Goal: Information Seeking & Learning: Learn about a topic

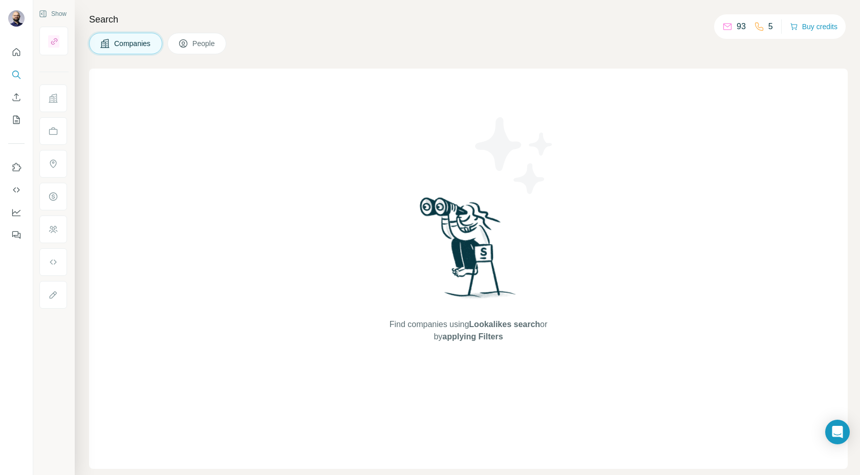
click at [133, 36] on button "Companies" at bounding box center [125, 43] width 73 height 21
click at [15, 73] on icon "Search" at bounding box center [16, 75] width 10 height 10
click at [501, 338] on span "Find companies using Lookalikes search or by applying Filters" at bounding box center [468, 330] width 164 height 25
click at [489, 327] on span "Lookalikes search" at bounding box center [504, 324] width 71 height 9
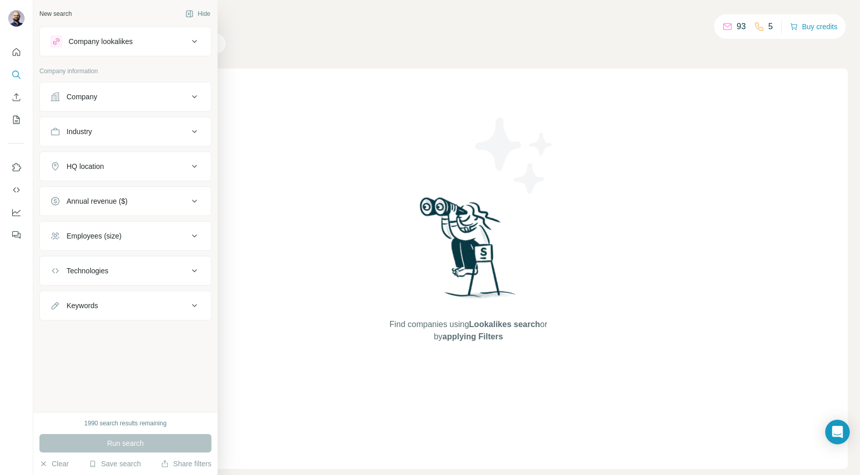
click at [122, 91] on button "Company" at bounding box center [125, 96] width 171 height 25
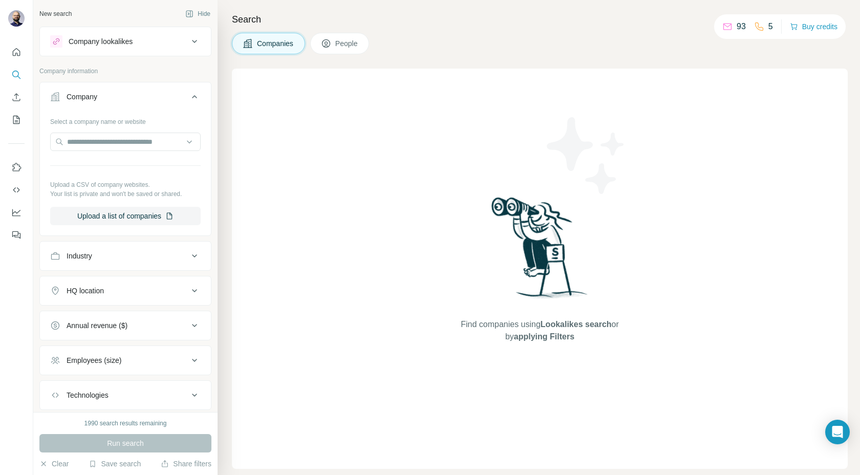
click at [85, 154] on div "Select a company name or website Upload a CSV of company websites. Your list is…" at bounding box center [125, 169] width 150 height 112
click at [85, 138] on input "text" at bounding box center [125, 142] width 150 height 18
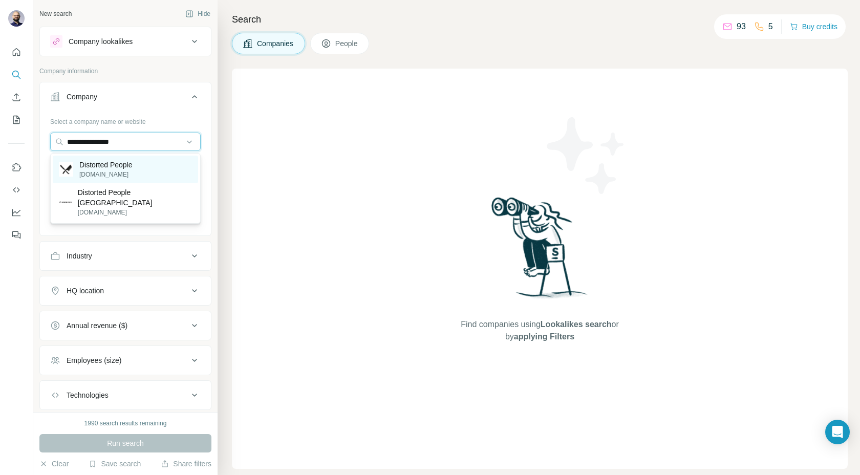
type input "**********"
click at [85, 162] on p "Distorted People" at bounding box center [105, 165] width 53 height 10
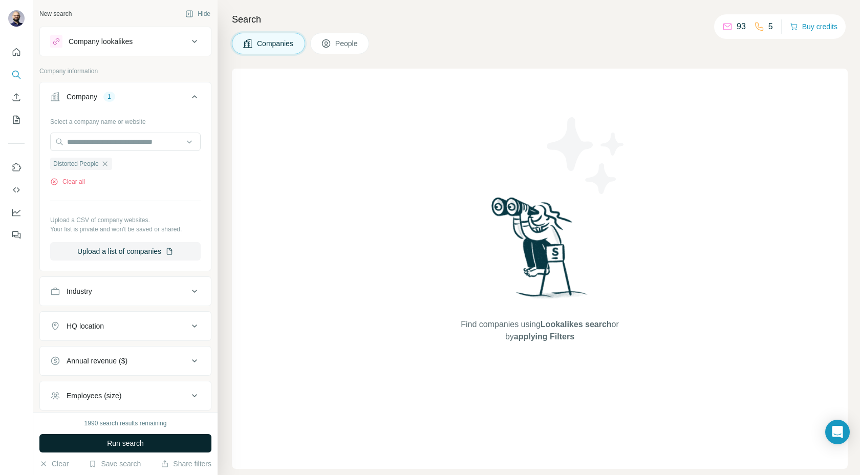
click at [122, 441] on span "Run search" at bounding box center [125, 443] width 37 height 10
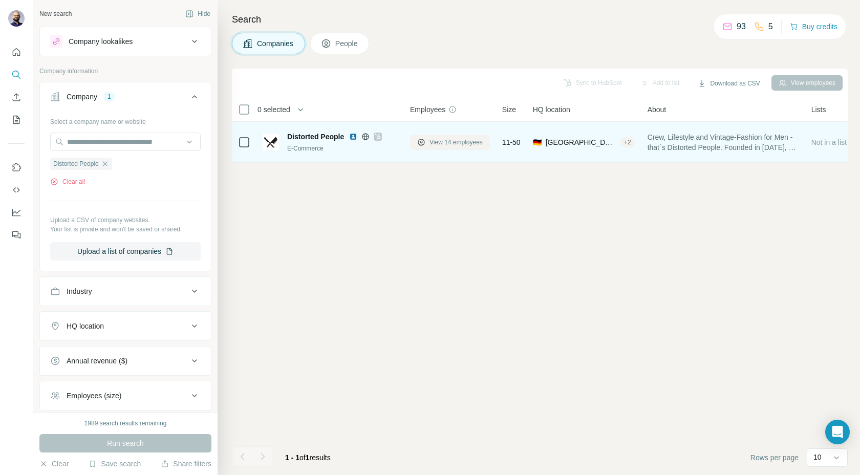
click at [438, 144] on span "View 14 employees" at bounding box center [455, 142] width 53 height 9
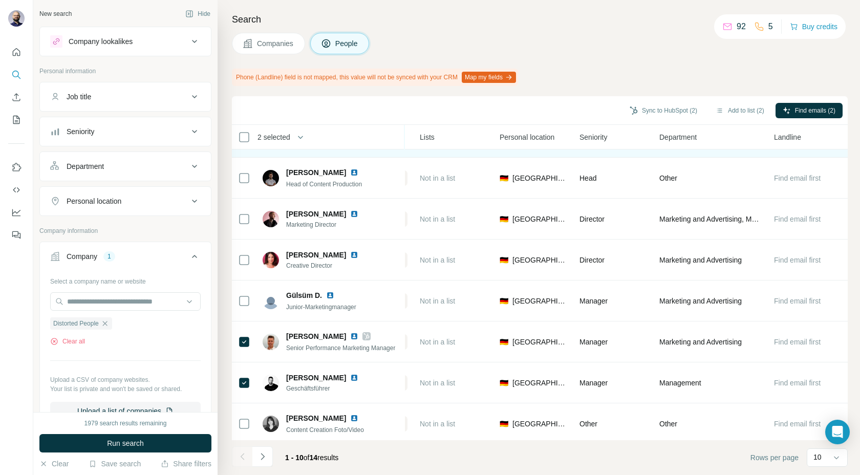
scroll to position [119, 265]
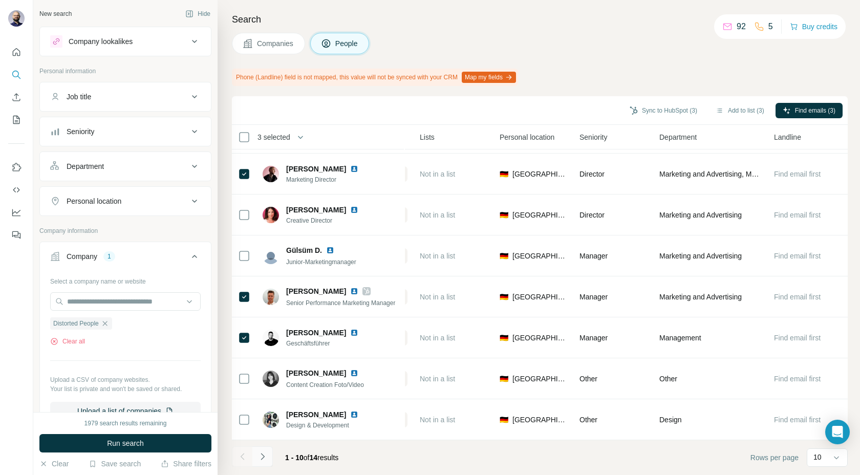
click at [263, 456] on icon "Navigate to next page" at bounding box center [262, 456] width 10 height 10
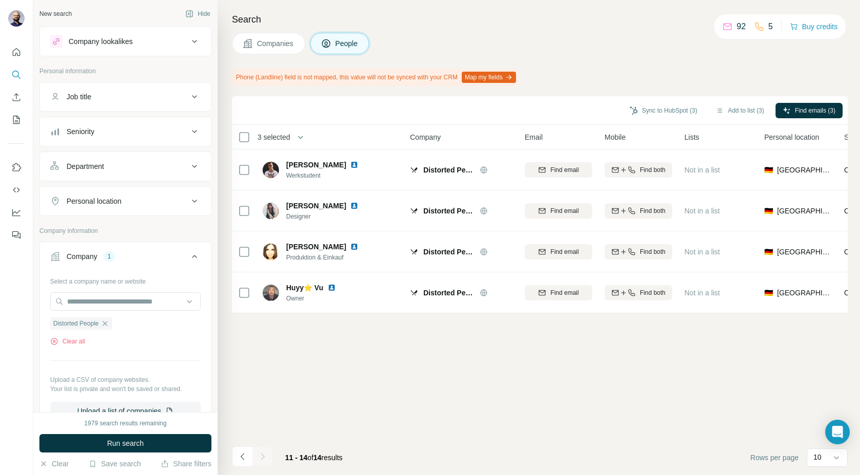
scroll to position [0, 0]
click at [243, 458] on icon "Navigate to previous page" at bounding box center [242, 456] width 10 height 10
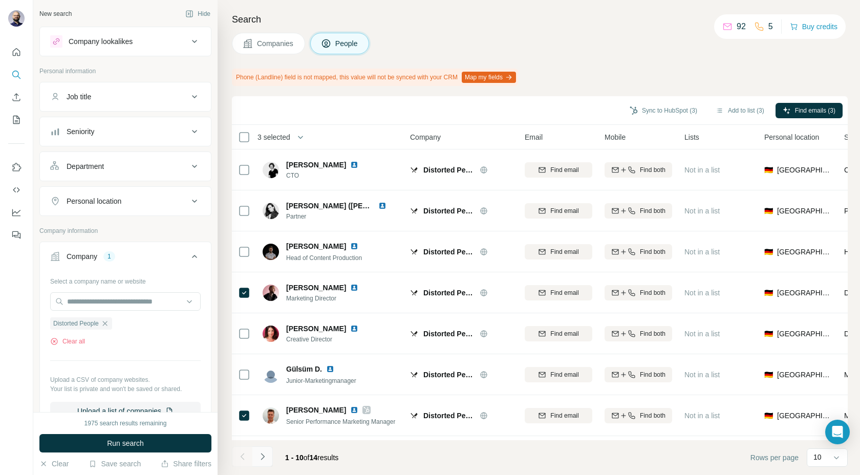
click at [269, 452] on button "Navigate to next page" at bounding box center [262, 456] width 20 height 20
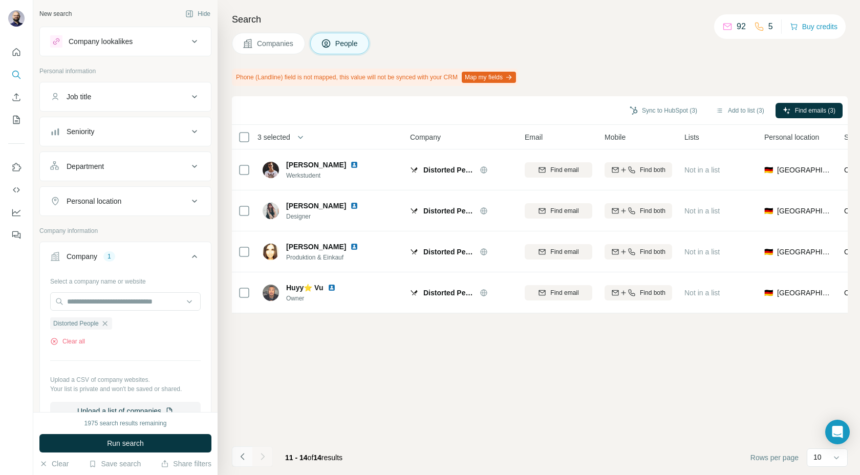
click at [246, 457] on icon "Navigate to previous page" at bounding box center [242, 456] width 10 height 10
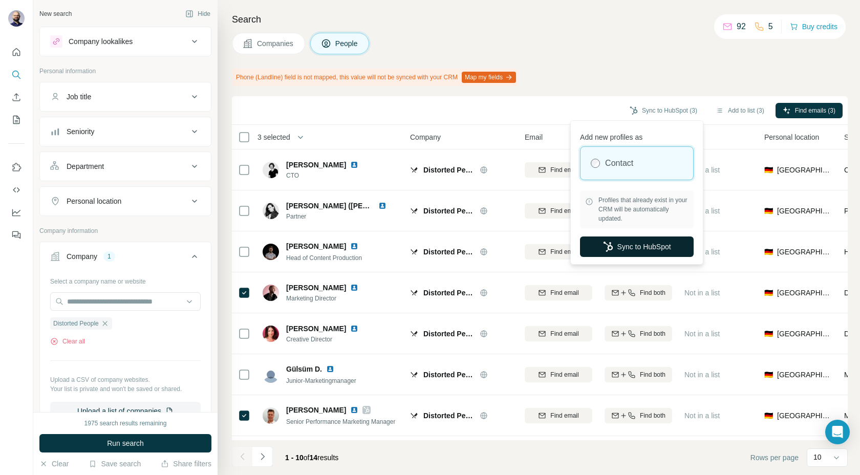
click at [603, 250] on icon "button" at bounding box center [608, 247] width 10 height 10
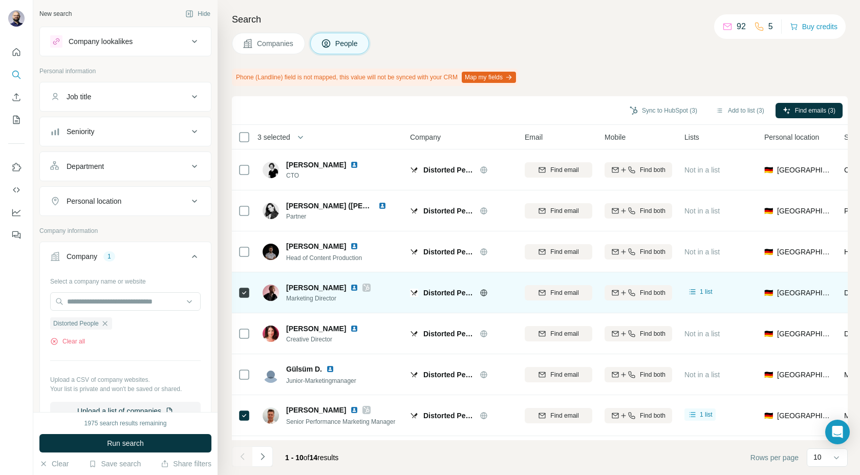
scroll to position [119, 0]
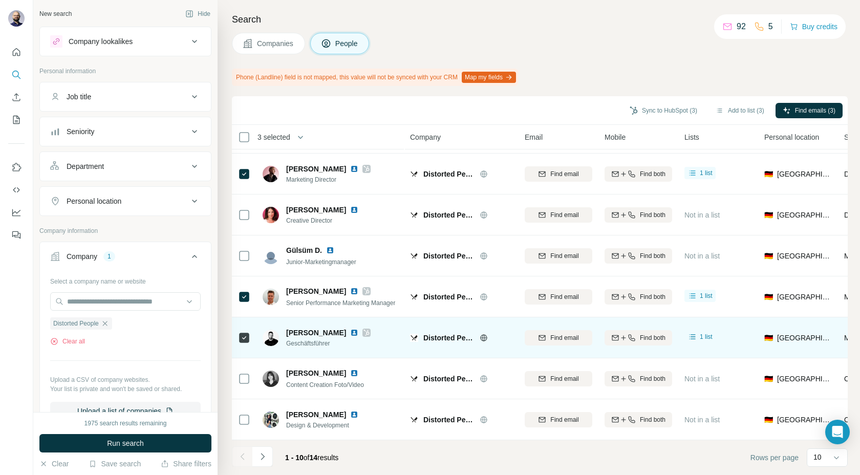
click at [350, 331] on img at bounding box center [354, 333] width 8 height 8
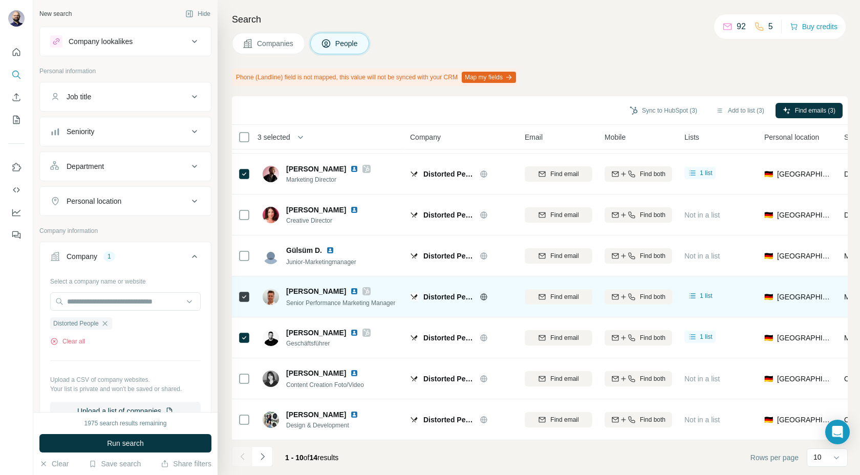
click at [350, 291] on img at bounding box center [354, 291] width 8 height 8
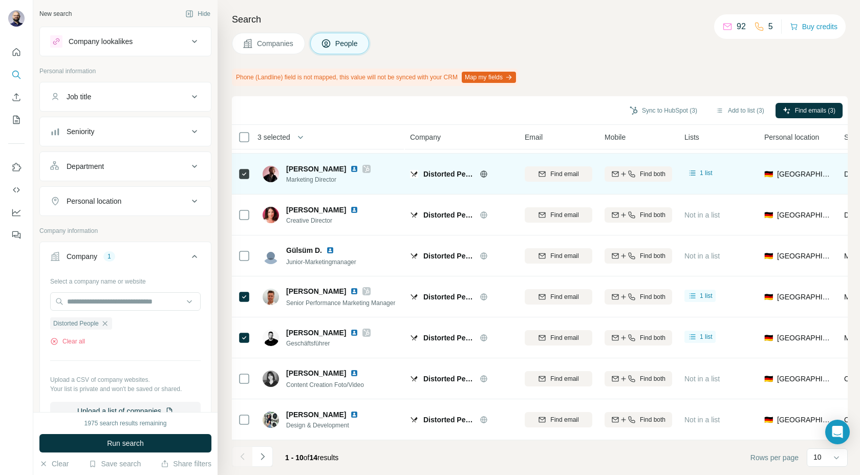
click at [350, 170] on img at bounding box center [354, 169] width 8 height 8
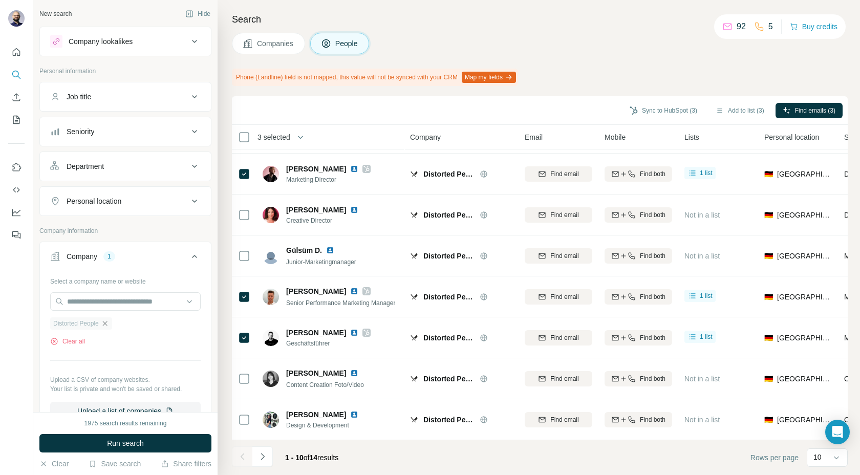
click at [109, 323] on icon "button" at bounding box center [105, 323] width 8 height 8
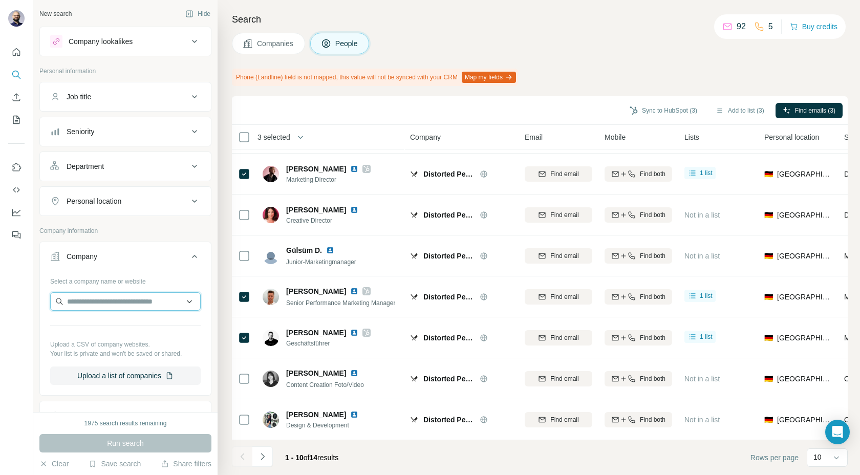
click at [101, 309] on input "text" at bounding box center [125, 301] width 150 height 18
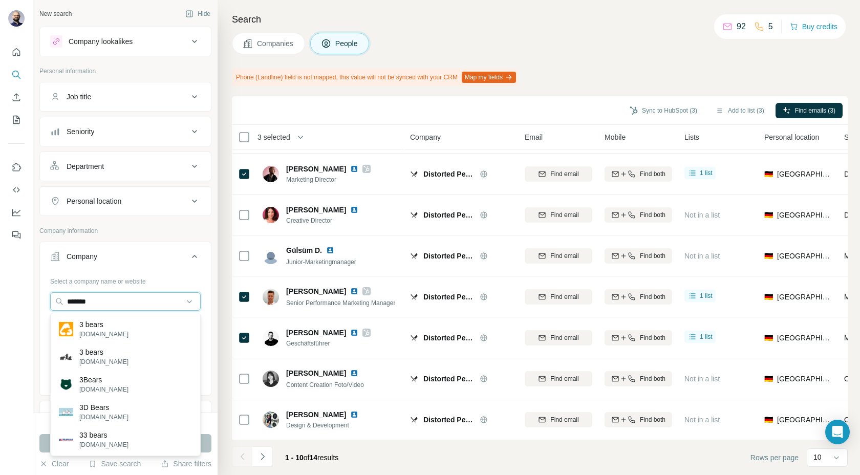
drag, startPoint x: 105, startPoint y: 299, endPoint x: 7, endPoint y: 298, distance: 97.8
click at [8, 299] on div "New search Hide Company lookalikes Personal information Job title Seniority Dep…" at bounding box center [430, 237] width 860 height 475
paste input "**********"
type input "**********"
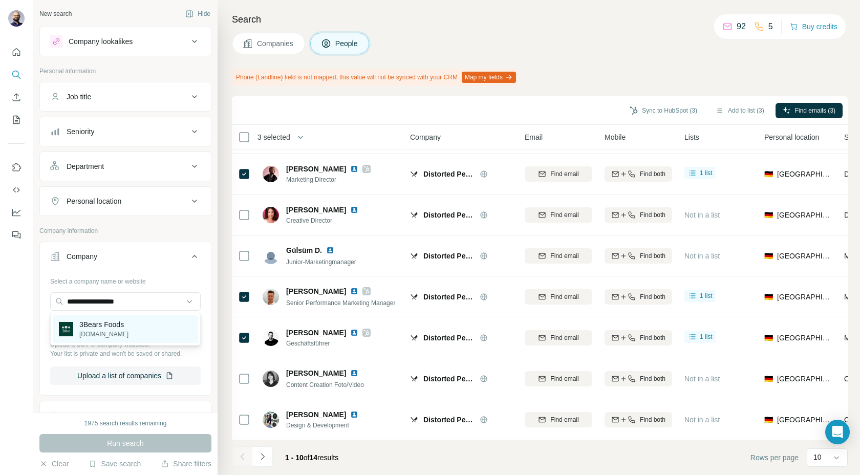
click at [101, 336] on p "3bears.de" at bounding box center [103, 334] width 49 height 9
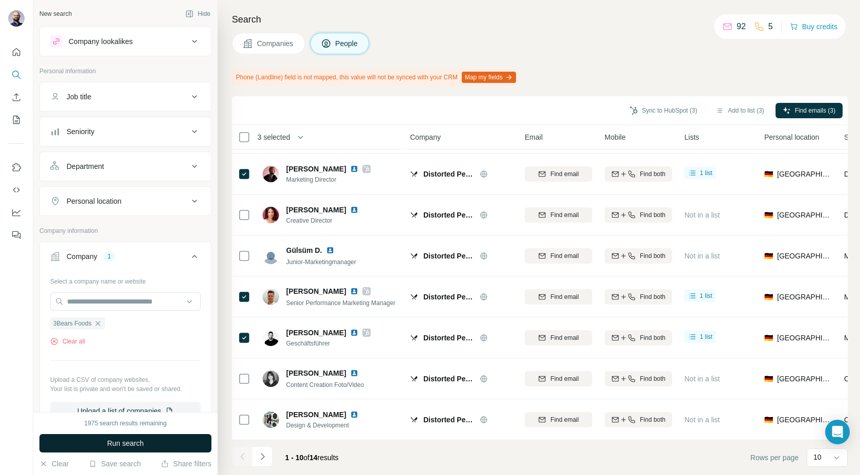
click at [103, 437] on button "Run search" at bounding box center [125, 443] width 172 height 18
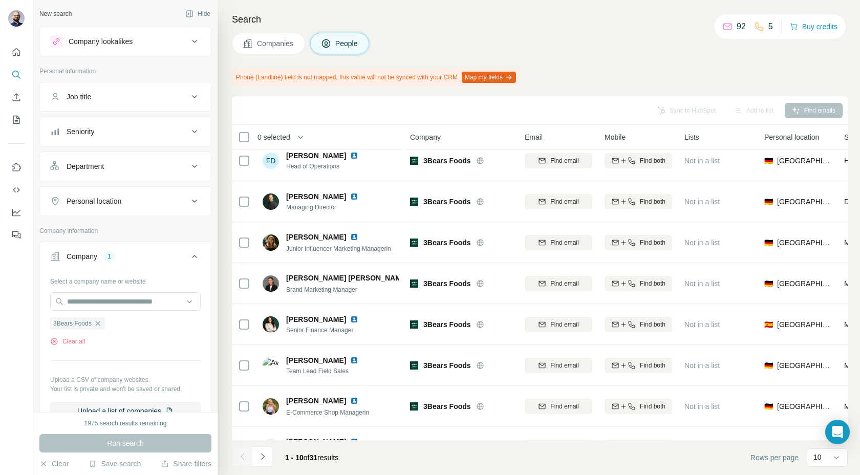
scroll to position [119, 0]
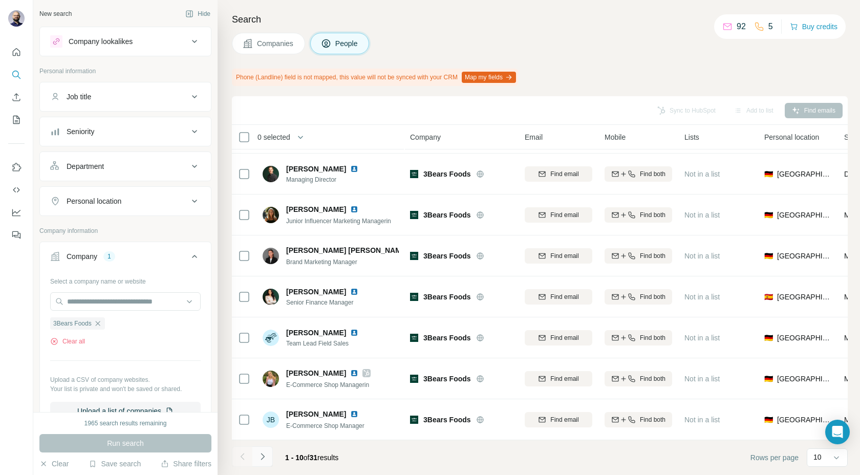
click at [265, 458] on icon "Navigate to next page" at bounding box center [262, 456] width 10 height 10
click at [263, 460] on icon "Navigate to next page" at bounding box center [262, 456] width 10 height 10
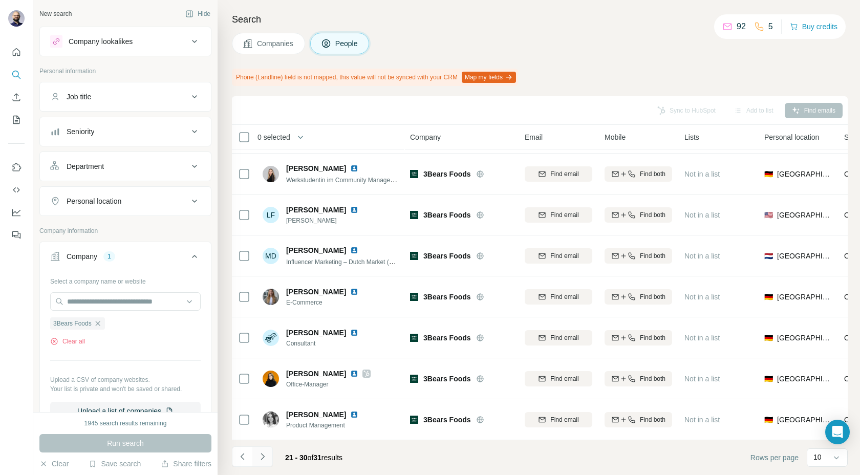
click at [262, 454] on icon "Navigate to next page" at bounding box center [263, 456] width 4 height 7
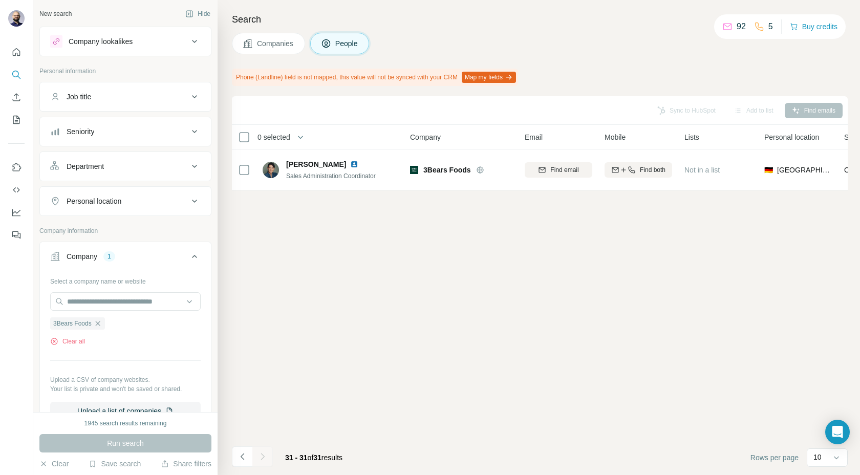
scroll to position [0, 0]
click at [237, 455] on icon "Navigate to previous page" at bounding box center [242, 456] width 10 height 10
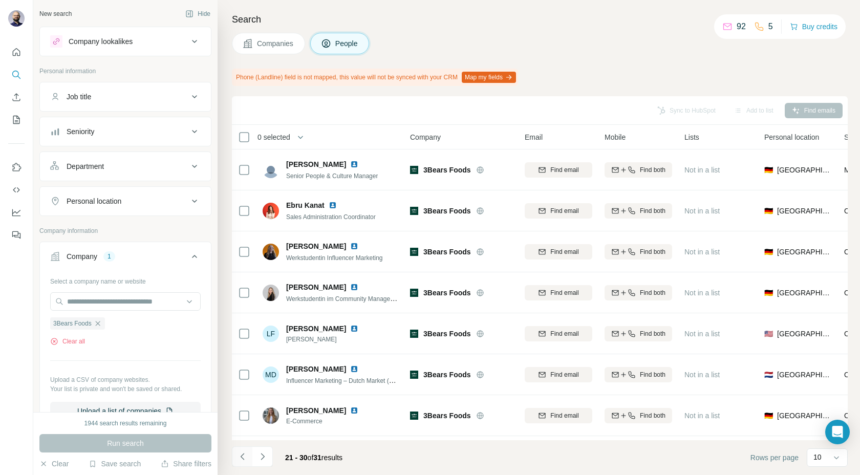
click at [237, 455] on icon "Navigate to previous page" at bounding box center [242, 456] width 10 height 10
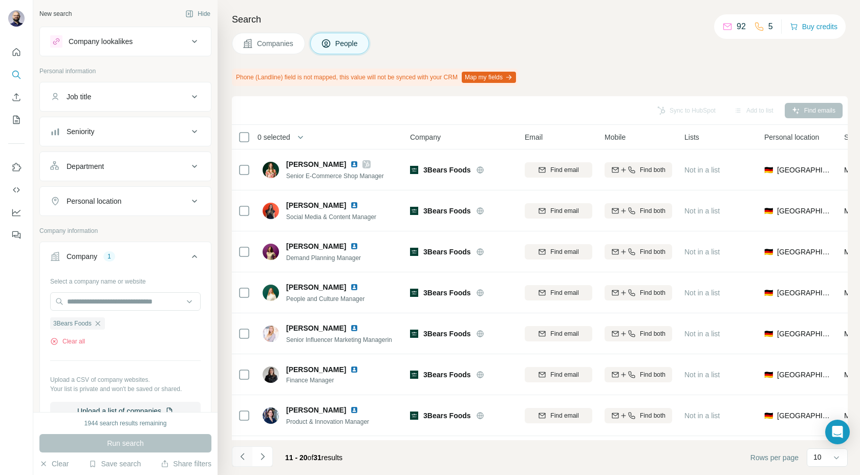
click at [237, 455] on icon "Navigate to previous page" at bounding box center [242, 456] width 10 height 10
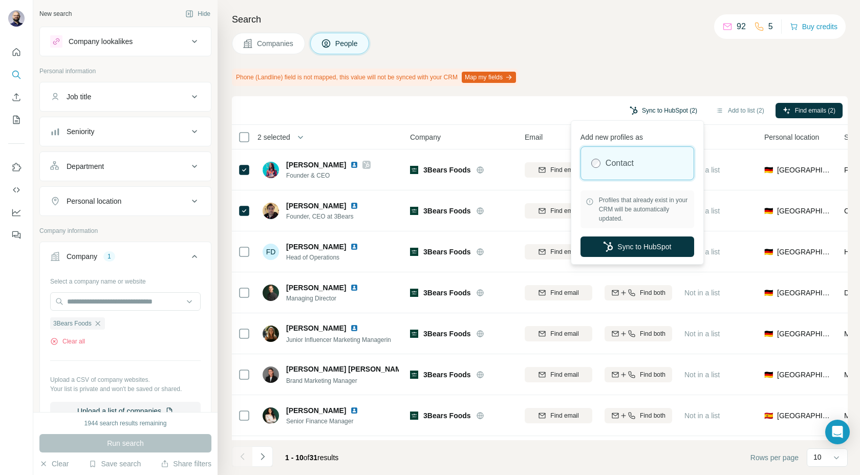
click at [667, 107] on button "Sync to HubSpot (2)" at bounding box center [663, 110] width 82 height 15
click at [618, 241] on button "Sync to HubSpot" at bounding box center [637, 246] width 114 height 20
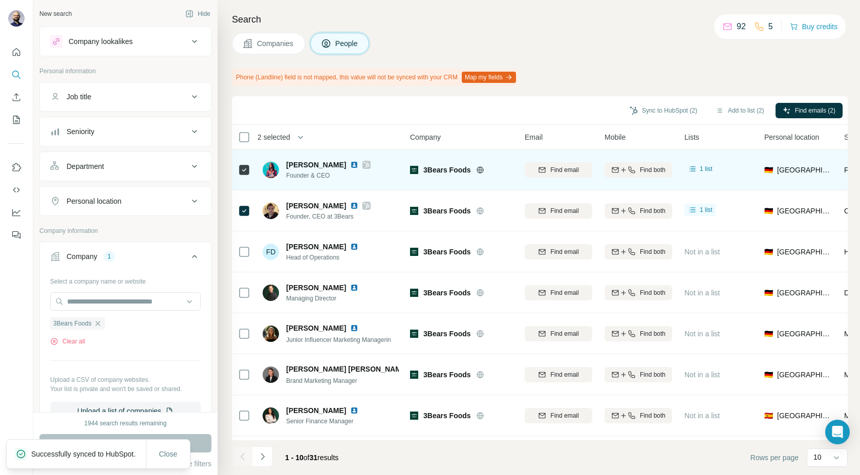
click at [351, 164] on img at bounding box center [354, 165] width 8 height 8
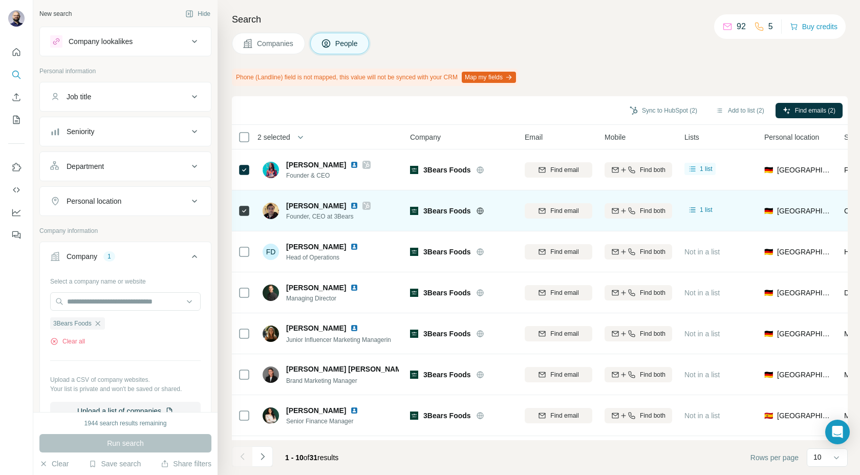
click at [350, 206] on img at bounding box center [354, 206] width 8 height 8
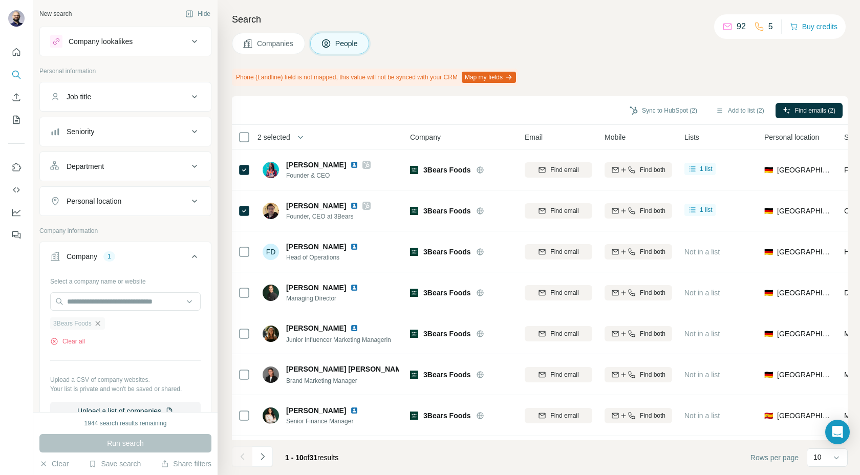
click at [100, 322] on icon "button" at bounding box center [97, 323] width 5 height 5
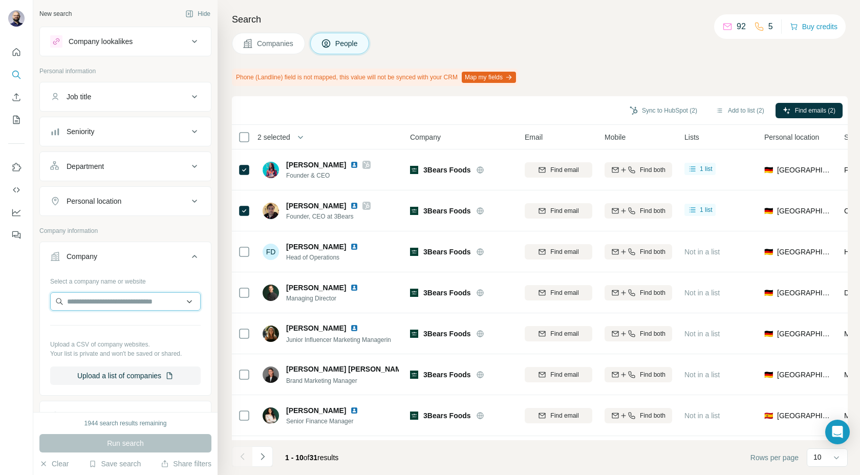
click at [98, 301] on input "text" at bounding box center [125, 301] width 150 height 18
type input "**********"
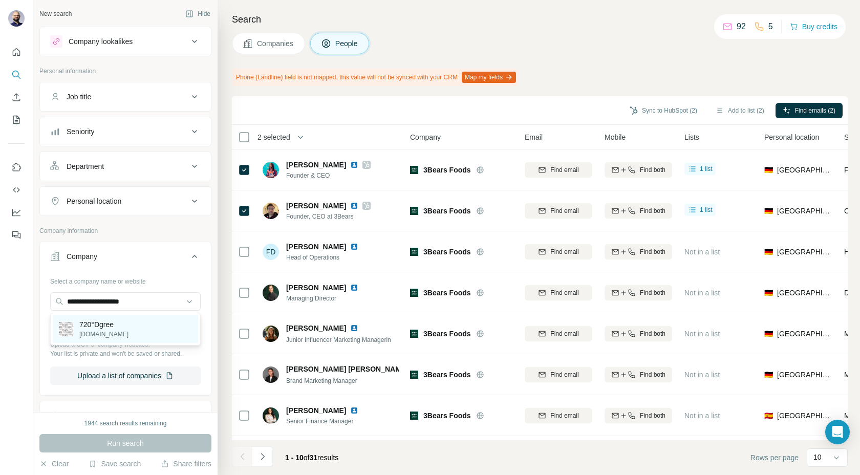
click at [102, 332] on p "720dgree.de" at bounding box center [103, 334] width 49 height 9
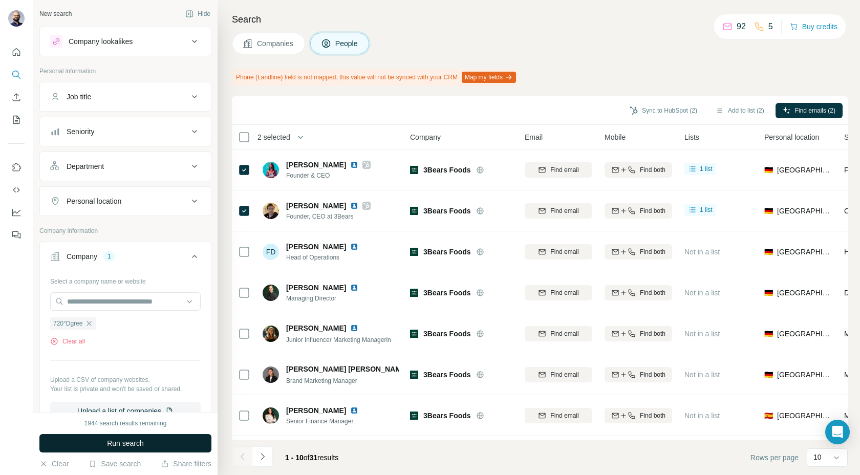
click at [119, 442] on span "Run search" at bounding box center [125, 443] width 37 height 10
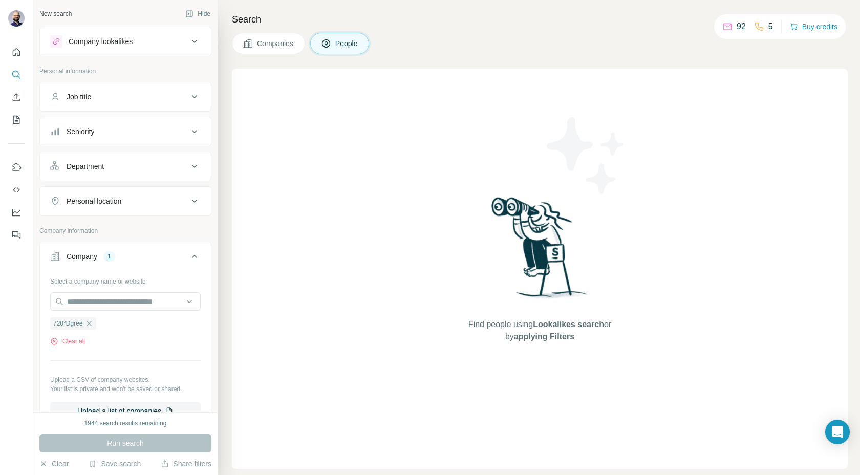
click at [117, 443] on div "Run search" at bounding box center [125, 443] width 172 height 18
click at [91, 322] on icon "button" at bounding box center [88, 323] width 5 height 5
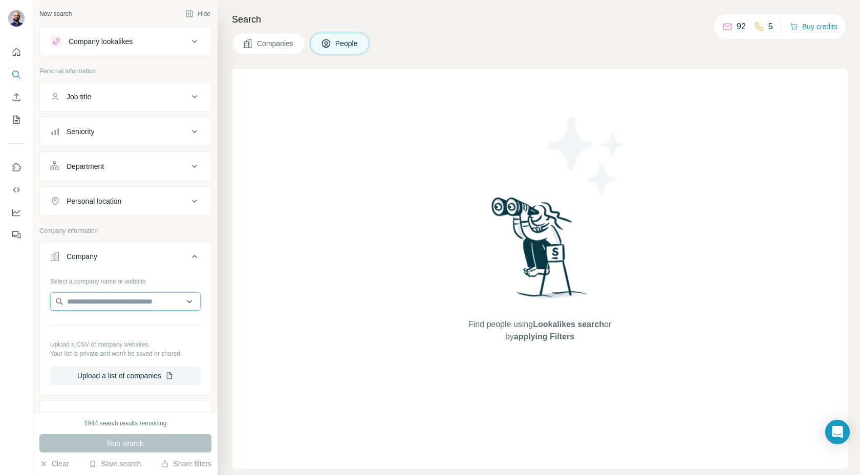
click at [92, 309] on input "text" at bounding box center [125, 301] width 150 height 18
paste input "**********"
type input "**********"
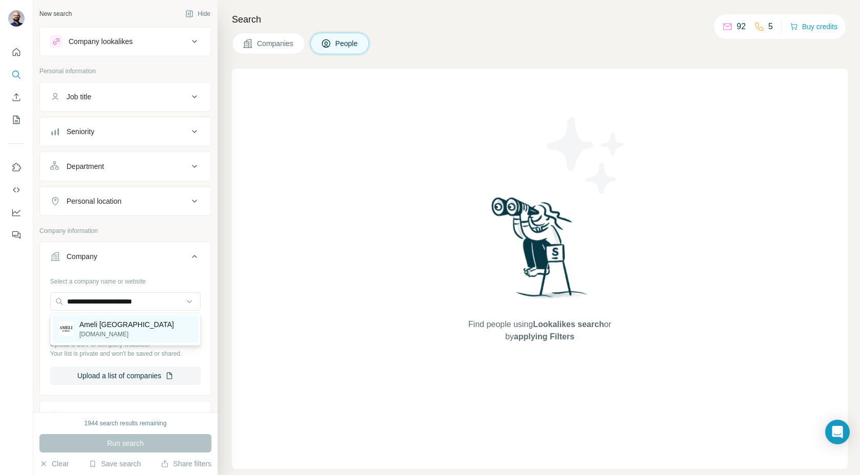
click at [116, 327] on p "Ameli Zurich" at bounding box center [126, 324] width 95 height 10
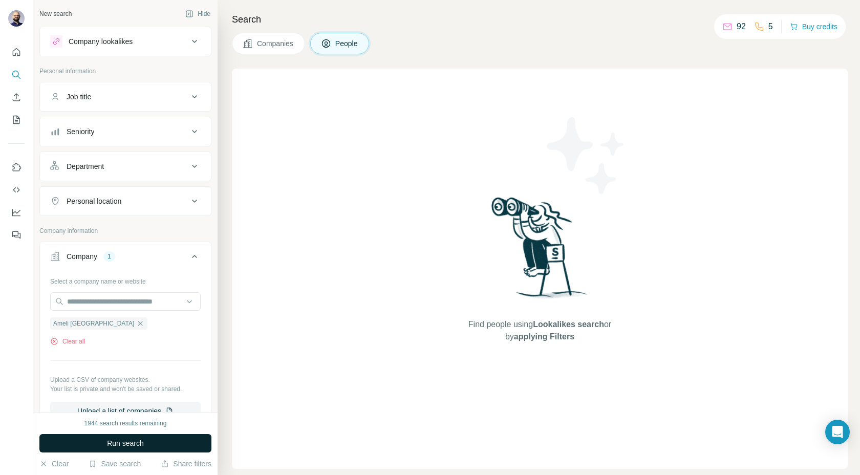
click at [100, 446] on button "Run search" at bounding box center [125, 443] width 172 height 18
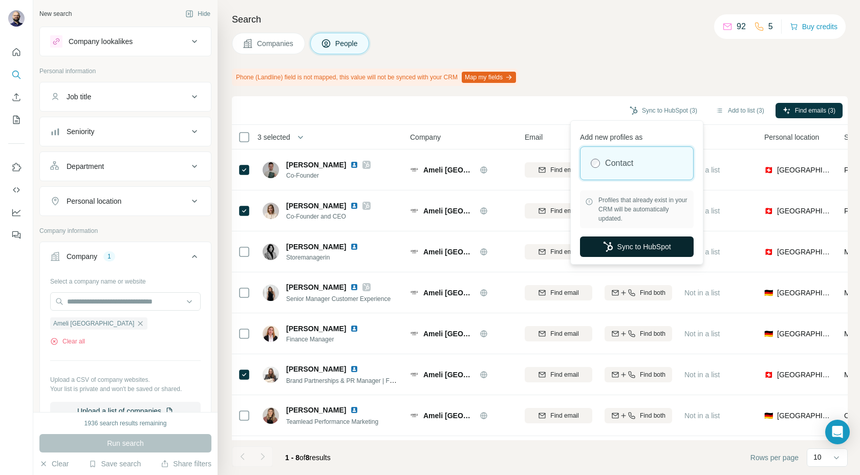
click at [605, 244] on icon "button" at bounding box center [608, 247] width 10 height 10
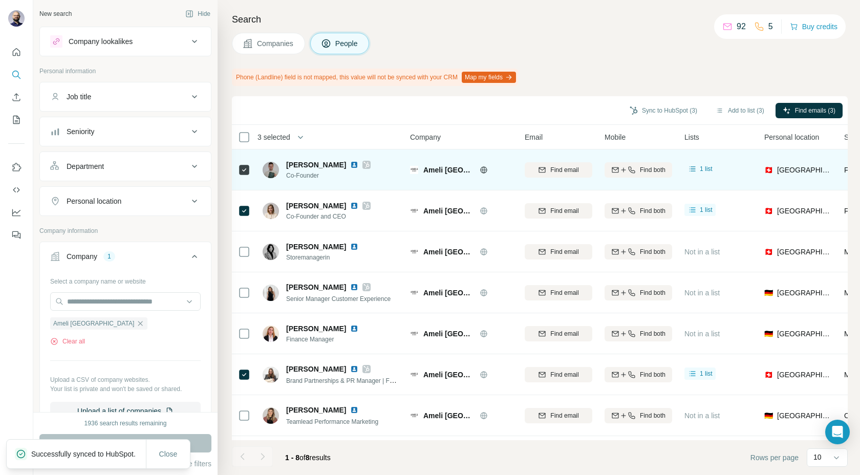
click at [350, 165] on img at bounding box center [354, 165] width 8 height 8
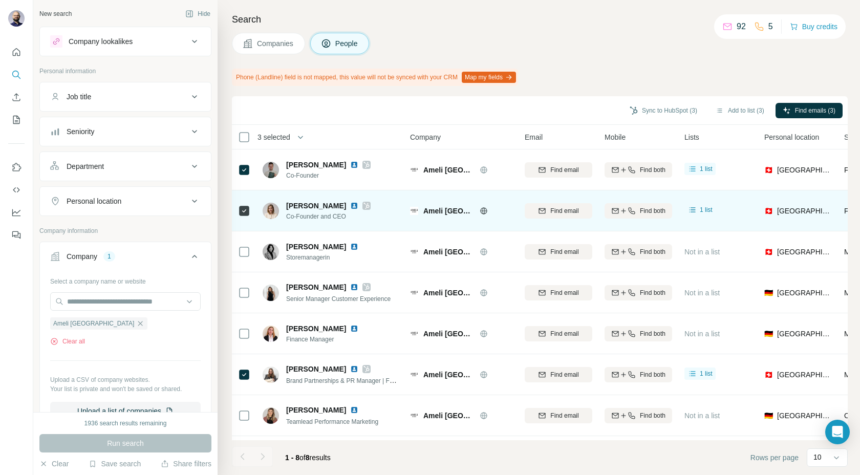
click at [350, 205] on img at bounding box center [354, 206] width 8 height 8
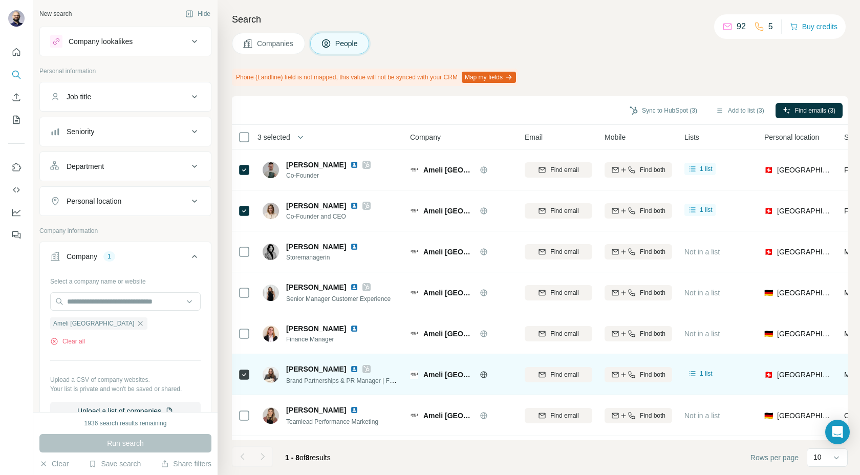
click at [350, 371] on img at bounding box center [354, 369] width 8 height 8
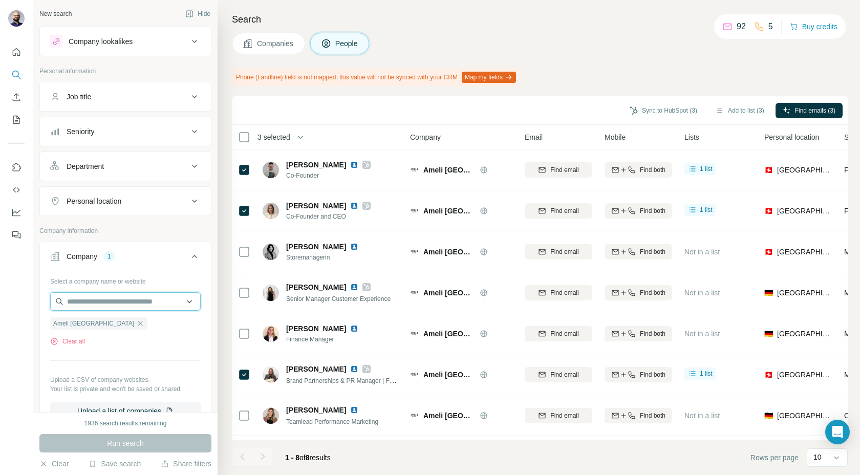
click at [110, 306] on input "text" at bounding box center [125, 301] width 150 height 18
click at [108, 356] on div "Select a company name or website Ameli Zurich Clear all Upload a CSV of company…" at bounding box center [125, 346] width 150 height 147
click at [138, 325] on icon "button" at bounding box center [140, 323] width 5 height 5
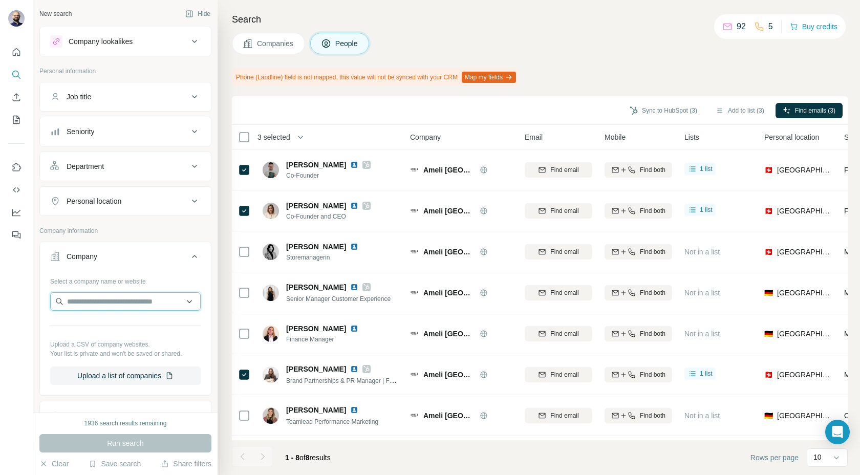
click at [94, 307] on input "text" at bounding box center [125, 301] width 150 height 18
paste input "**********"
type input "**********"
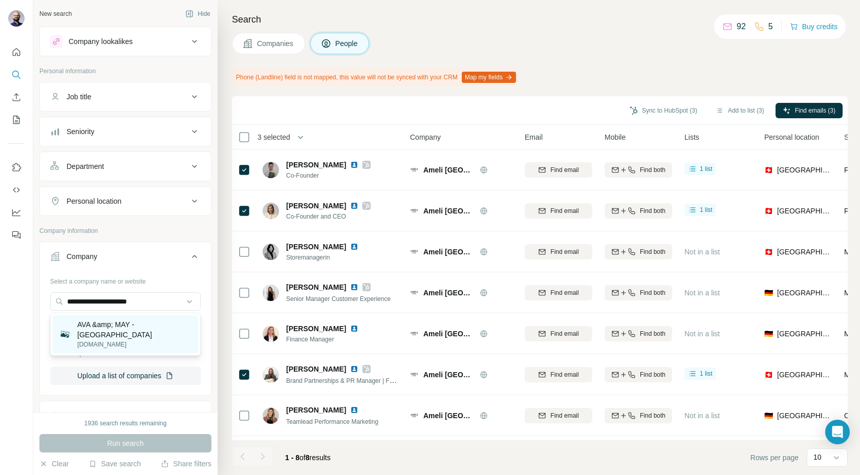
click at [99, 326] on p "AVA &amp; MAY - Germany" at bounding box center [134, 329] width 115 height 20
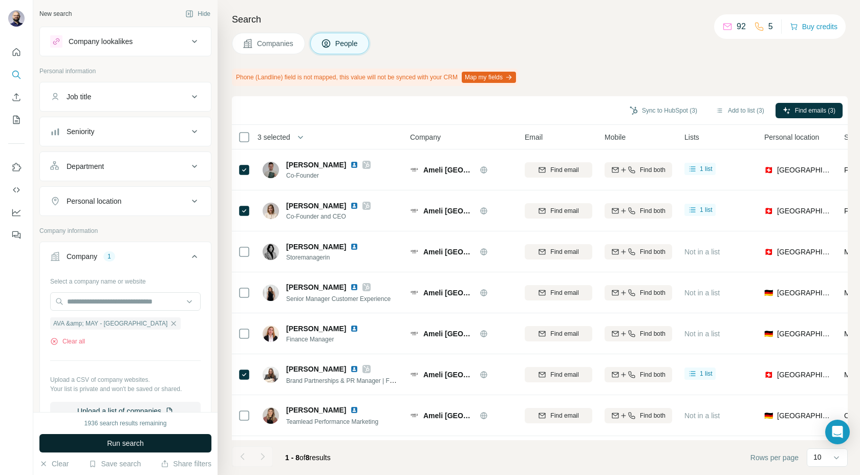
click at [115, 447] on span "Run search" at bounding box center [125, 443] width 37 height 10
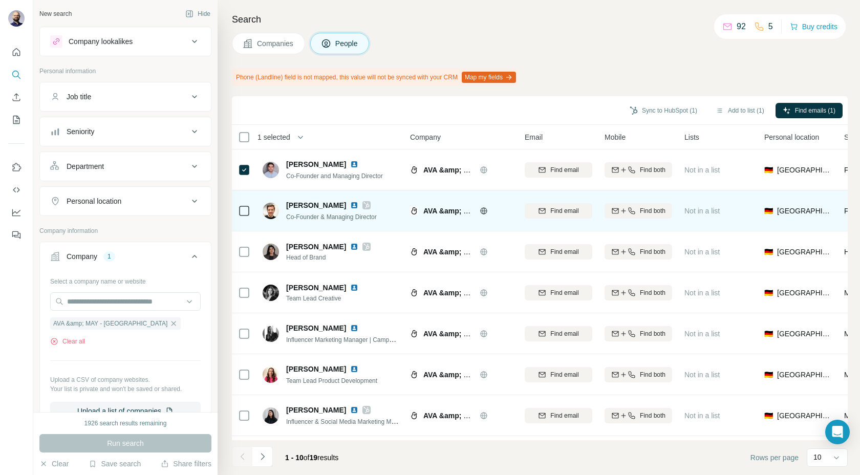
click at [246, 217] on icon at bounding box center [244, 211] width 12 height 12
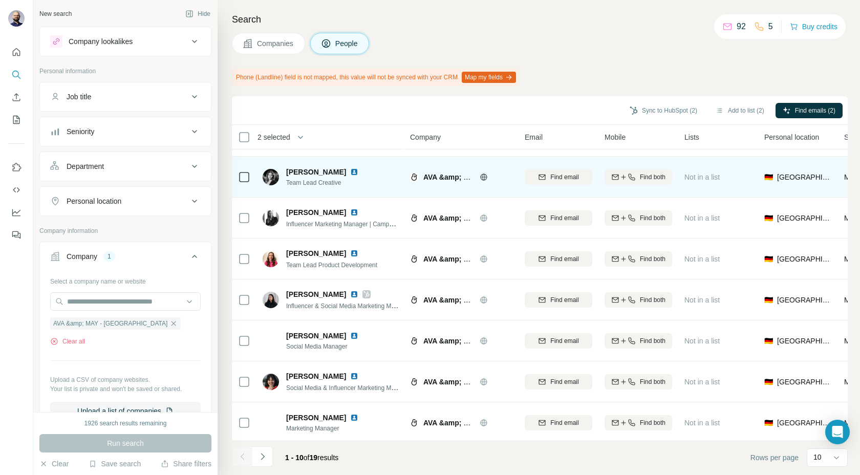
scroll to position [119, 0]
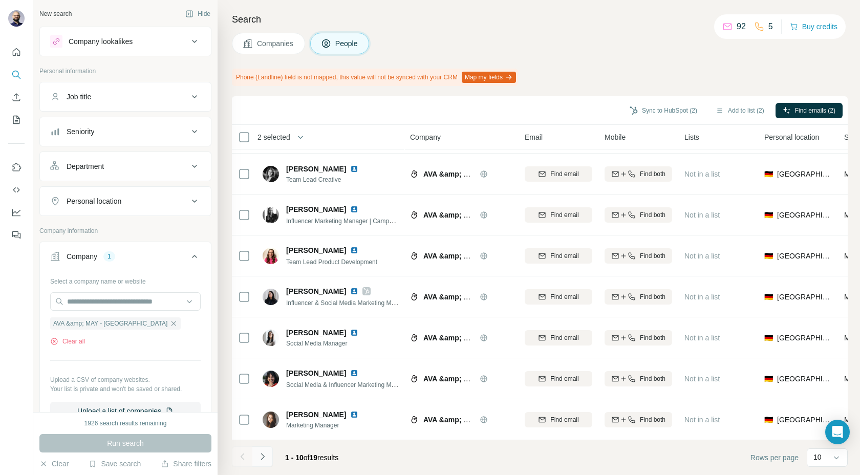
click at [265, 453] on icon "Navigate to next page" at bounding box center [262, 456] width 10 height 10
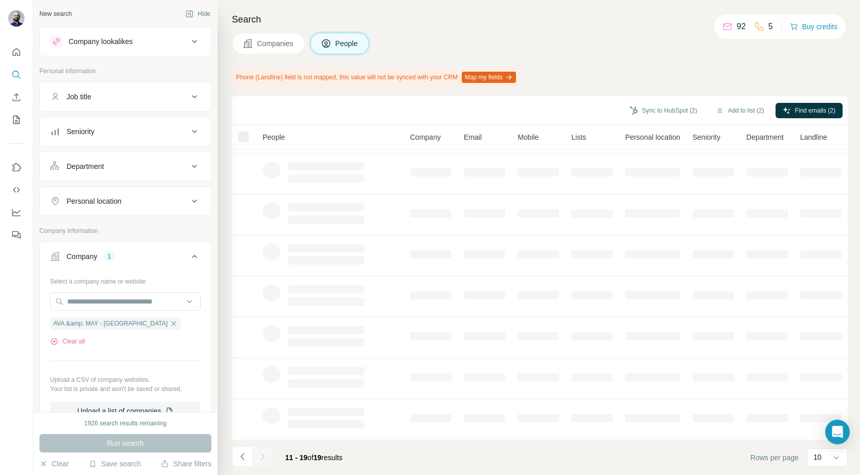
scroll to position [78, 0]
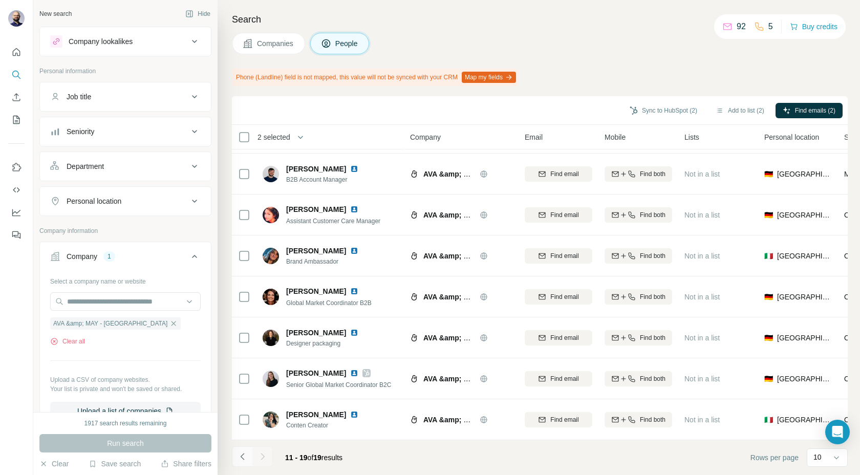
click at [244, 457] on icon "Navigate to previous page" at bounding box center [242, 456] width 10 height 10
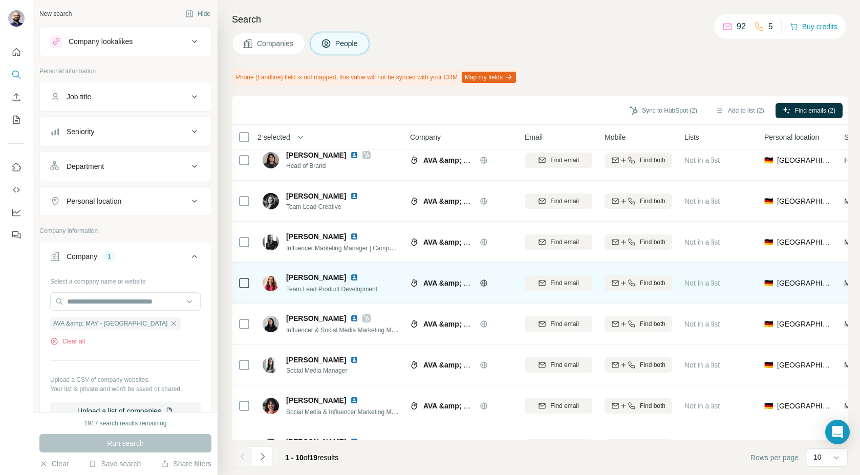
scroll to position [119, 0]
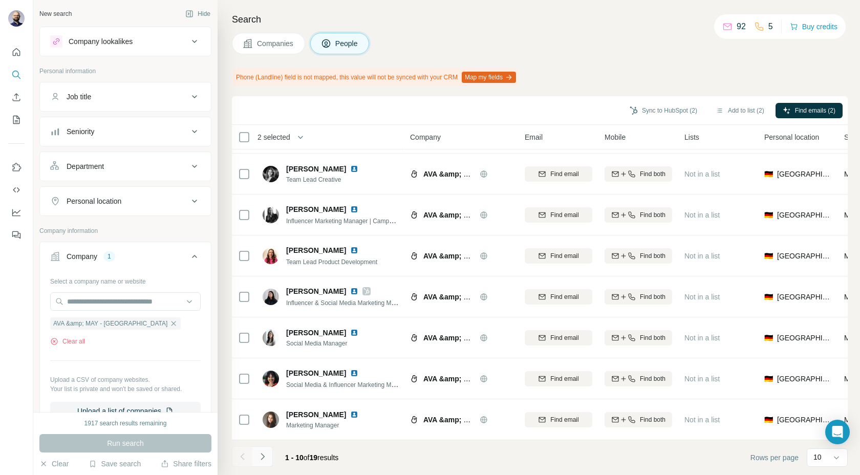
click at [265, 456] on icon "Navigate to next page" at bounding box center [262, 456] width 10 height 10
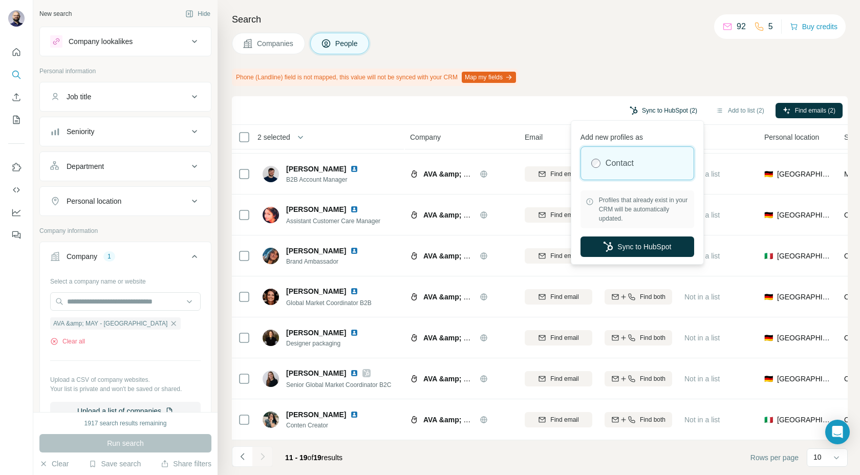
click at [658, 109] on button "Sync to HubSpot (2)" at bounding box center [663, 110] width 82 height 15
click at [612, 249] on button "Sync to HubSpot" at bounding box center [637, 246] width 114 height 20
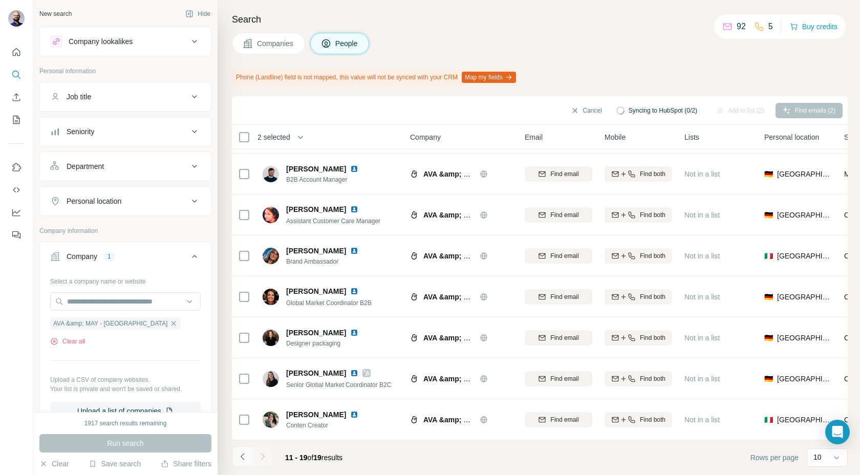
click at [238, 458] on icon "Navigate to previous page" at bounding box center [242, 456] width 10 height 10
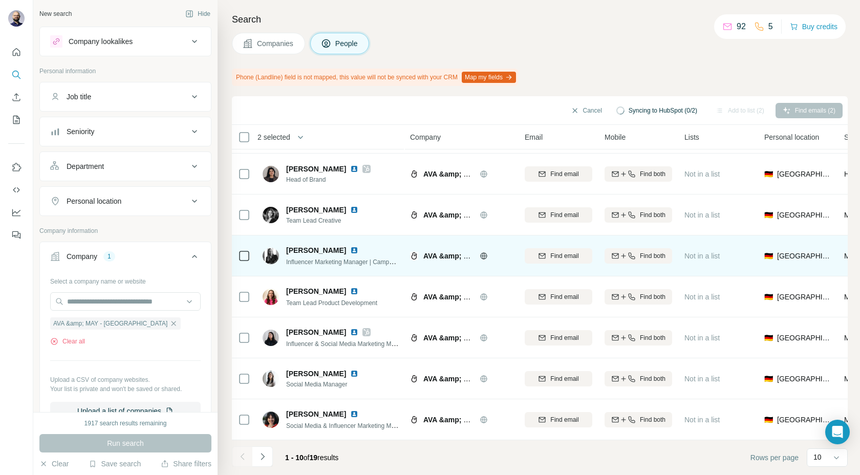
scroll to position [0, 0]
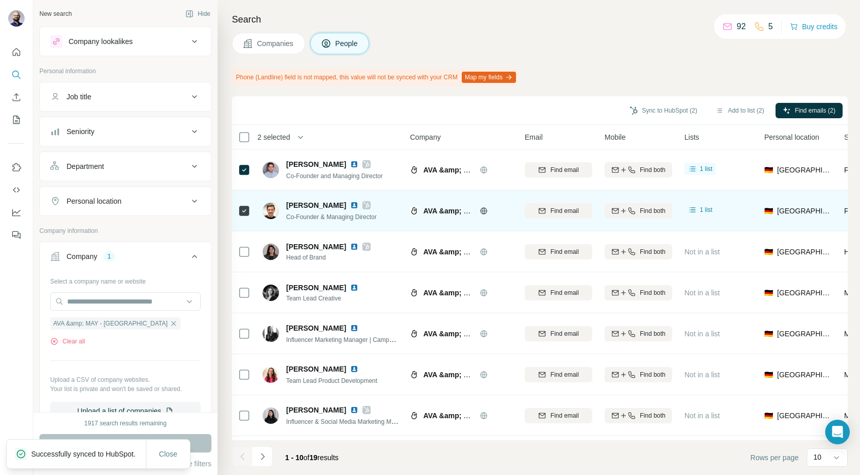
click at [350, 204] on img at bounding box center [354, 205] width 8 height 8
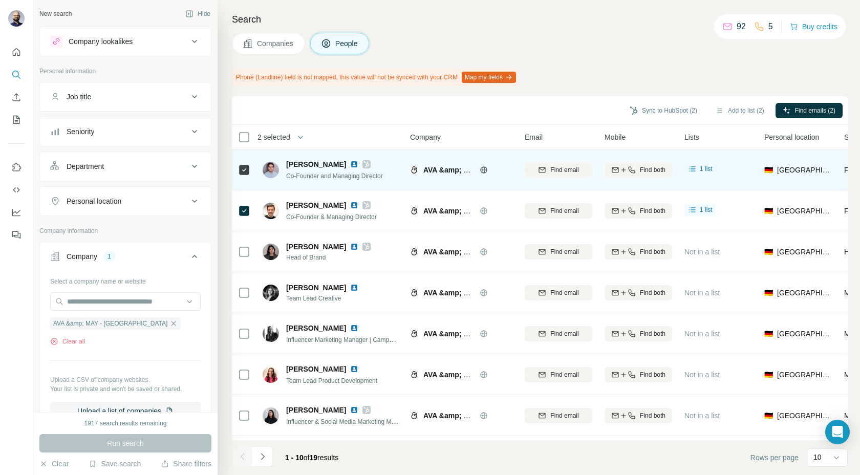
click at [350, 163] on img at bounding box center [354, 164] width 8 height 8
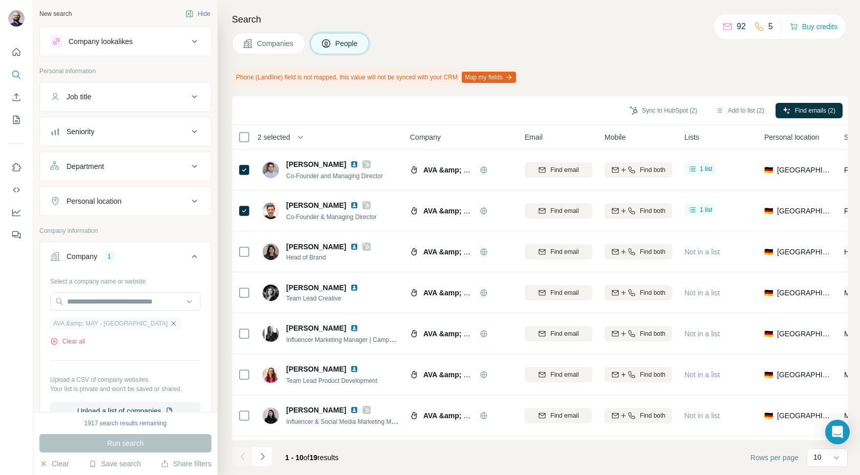
click at [169, 322] on icon "button" at bounding box center [173, 323] width 8 height 8
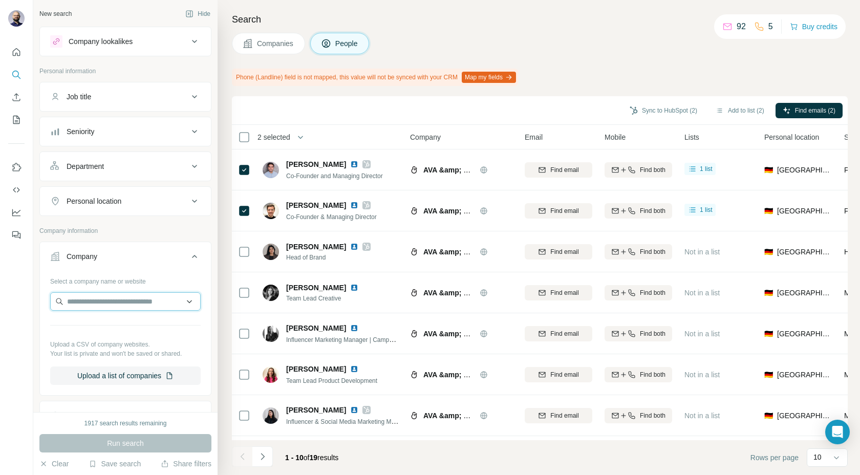
click at [106, 293] on input "text" at bounding box center [125, 301] width 150 height 18
type input "**********"
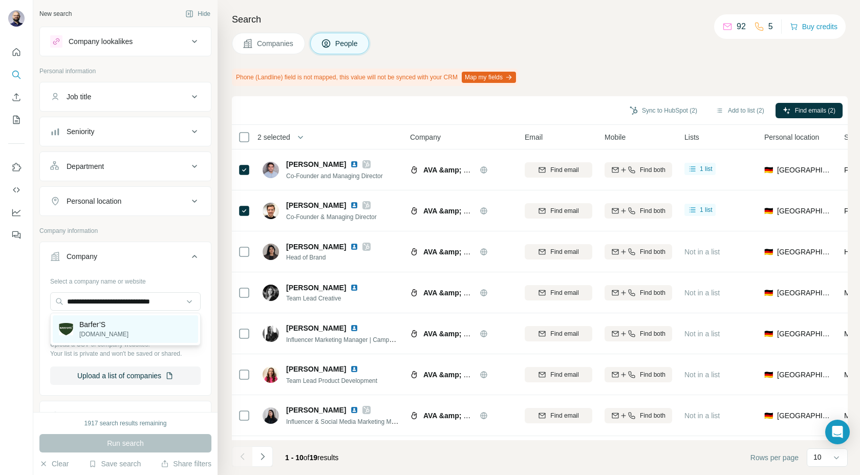
click at [100, 333] on p "barfers-wellfood.de" at bounding box center [103, 334] width 49 height 9
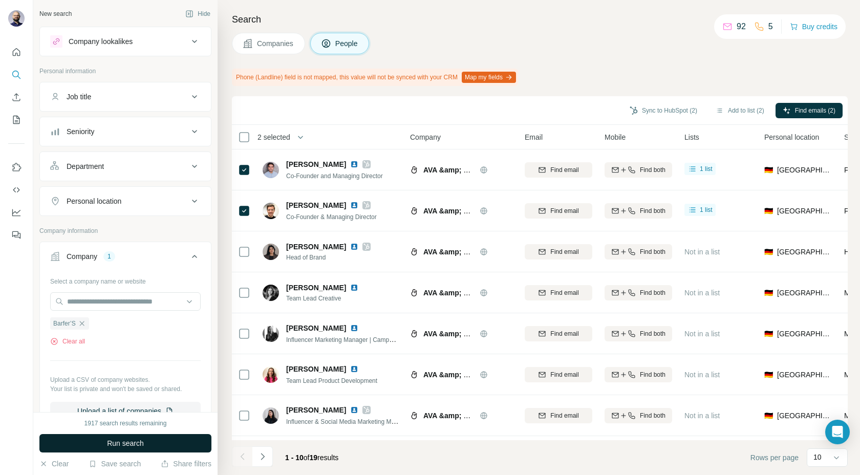
click at [121, 444] on span "Run search" at bounding box center [125, 443] width 37 height 10
